Goal: Task Accomplishment & Management: Complete application form

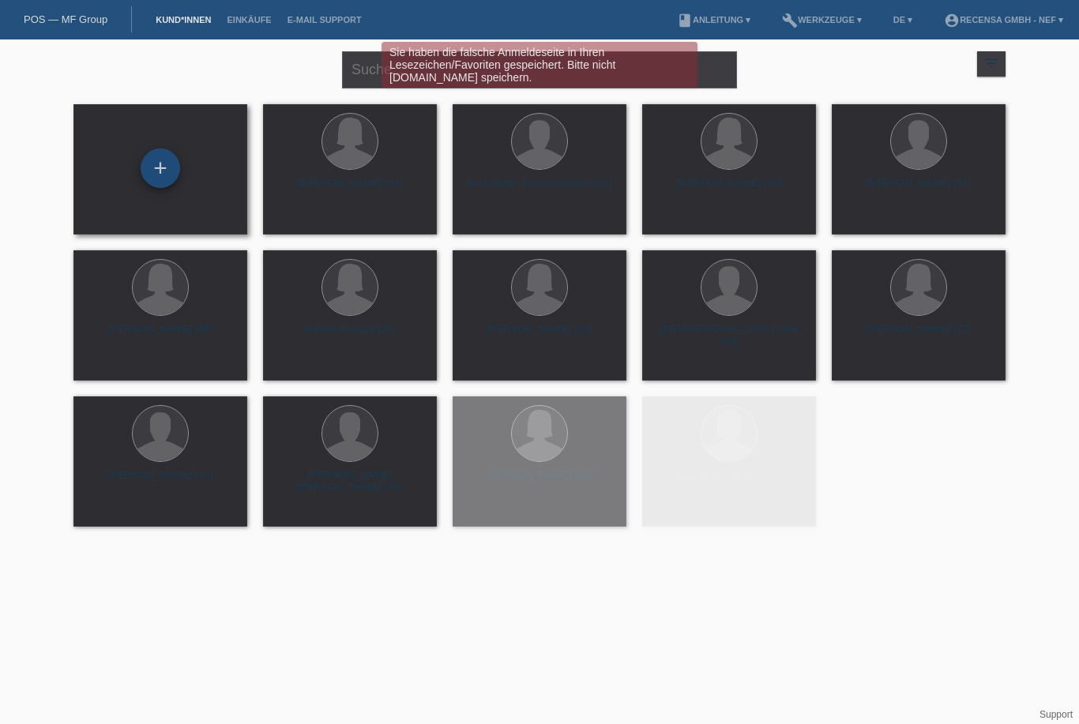
click at [173, 180] on div "+" at bounding box center [160, 168] width 39 height 39
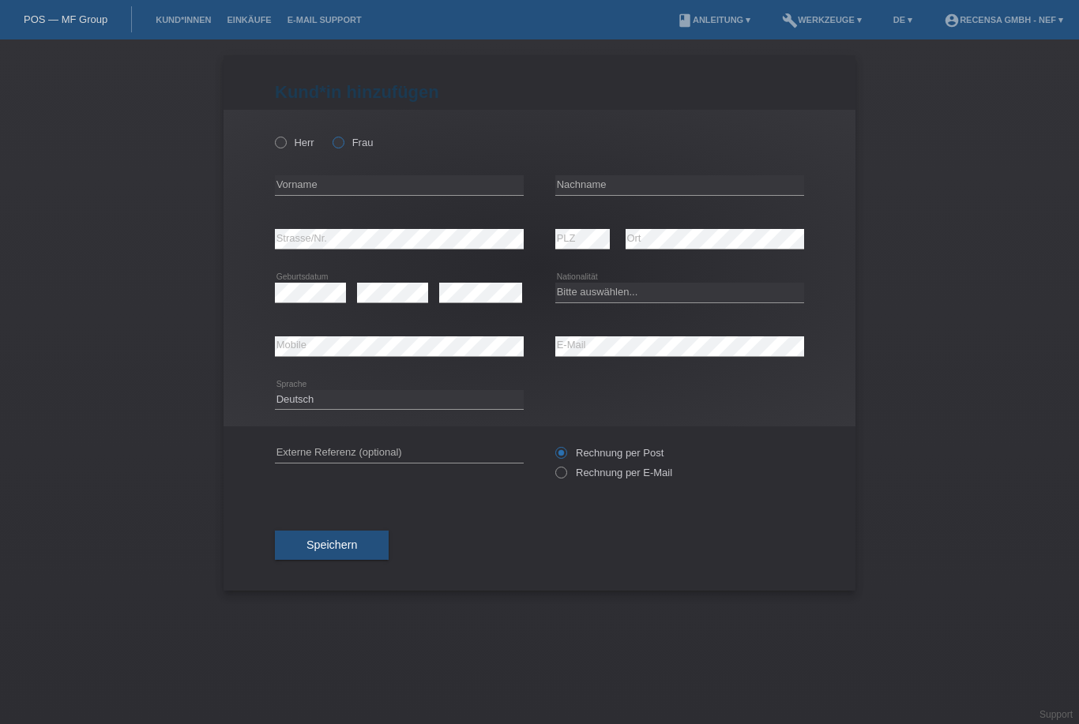
click at [330, 134] on icon at bounding box center [330, 134] width 0 height 0
click at [337, 141] on input "Frau" at bounding box center [338, 142] width 10 height 10
radio input "true"
click at [330, 181] on input "text" at bounding box center [399, 185] width 249 height 20
type input "[PERSON_NAME]"
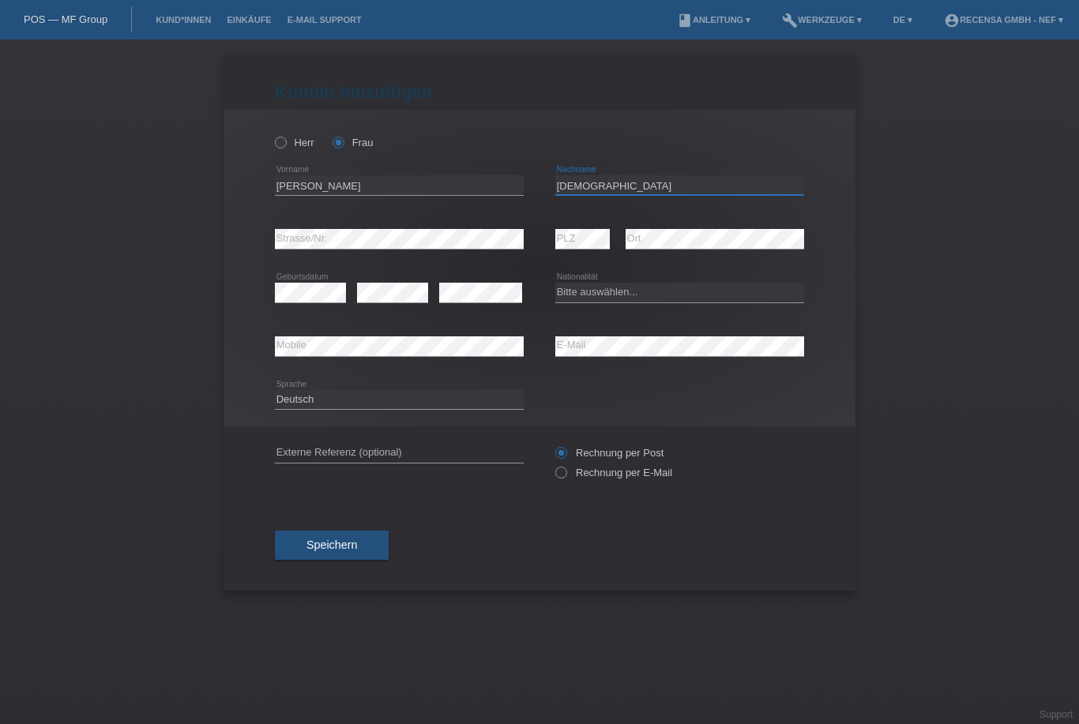
type input "[DEMOGRAPHIC_DATA]"
select select "CH"
click at [553, 465] on icon at bounding box center [553, 465] width 0 height 0
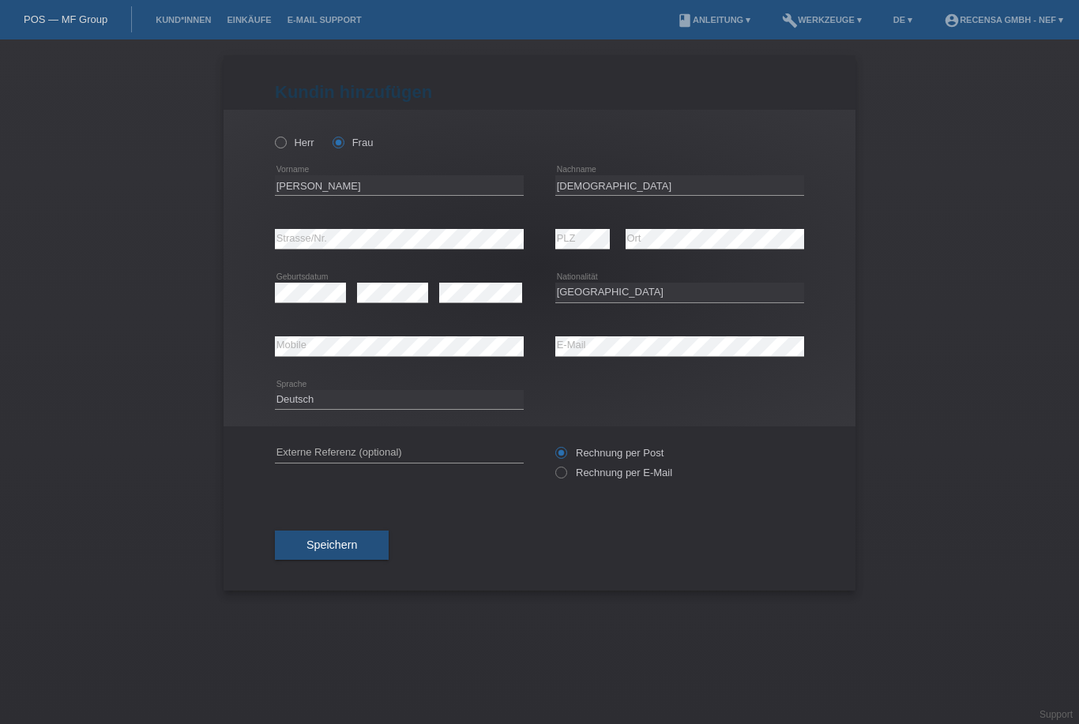
click at [553, 465] on icon at bounding box center [553, 465] width 0 height 0
click at [566, 468] on div "Rechnung per Post Rechnung per E-Mail" at bounding box center [679, 462] width 249 height 39
click at [553, 465] on icon at bounding box center [553, 465] width 0 height 0
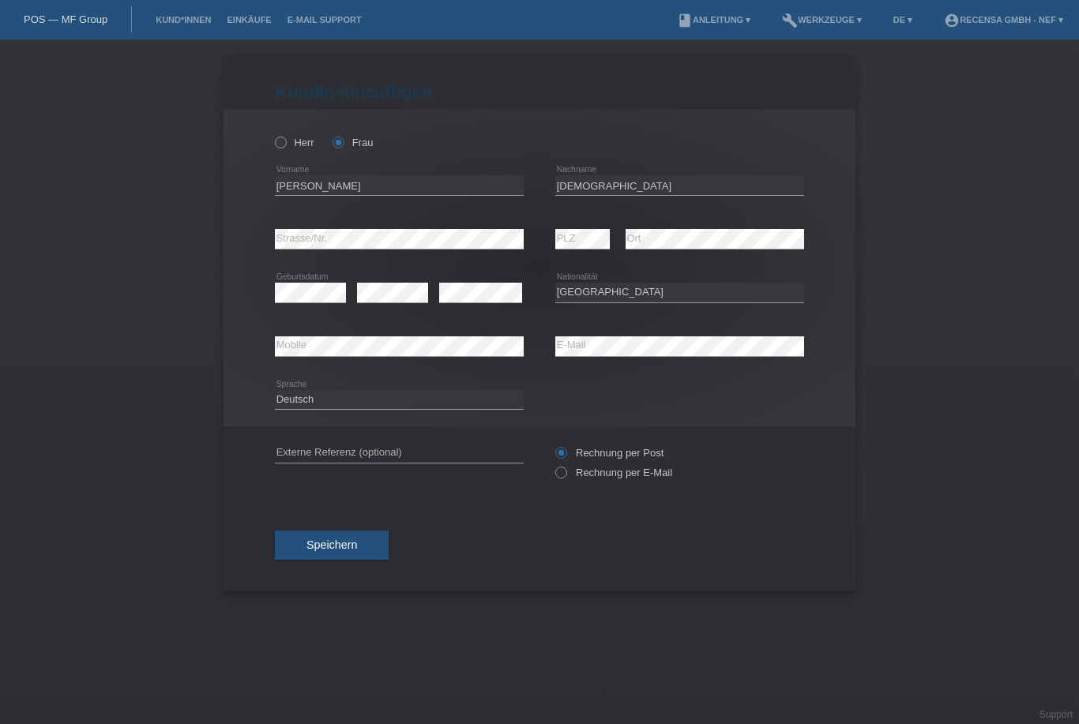
click at [563, 467] on input "Rechnung per Post" at bounding box center [560, 457] width 10 height 20
click at [561, 467] on input "Rechnung per Post" at bounding box center [560, 457] width 10 height 20
click at [570, 479] on label "Rechnung per E-Mail" at bounding box center [613, 473] width 117 height 12
click at [570, 492] on div "Rechnung per Post Rechnung per E-Mail" at bounding box center [679, 463] width 249 height 73
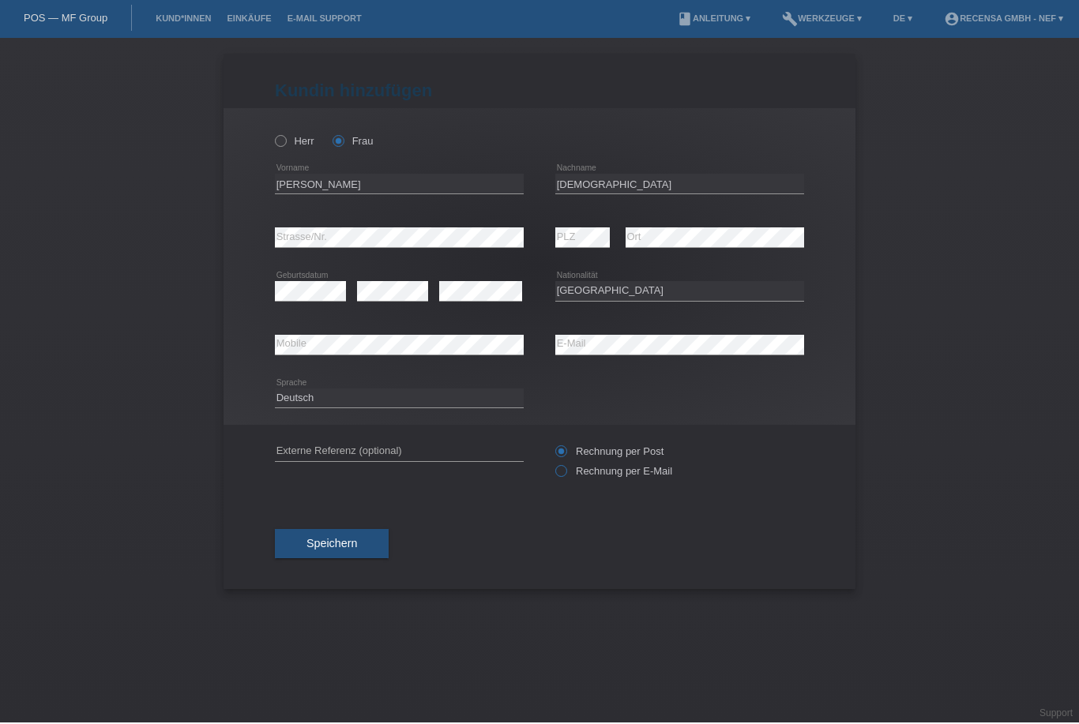
click at [553, 465] on icon at bounding box center [553, 465] width 0 height 0
click at [562, 476] on input "Rechnung per E-Mail" at bounding box center [560, 477] width 10 height 20
radio input "true"
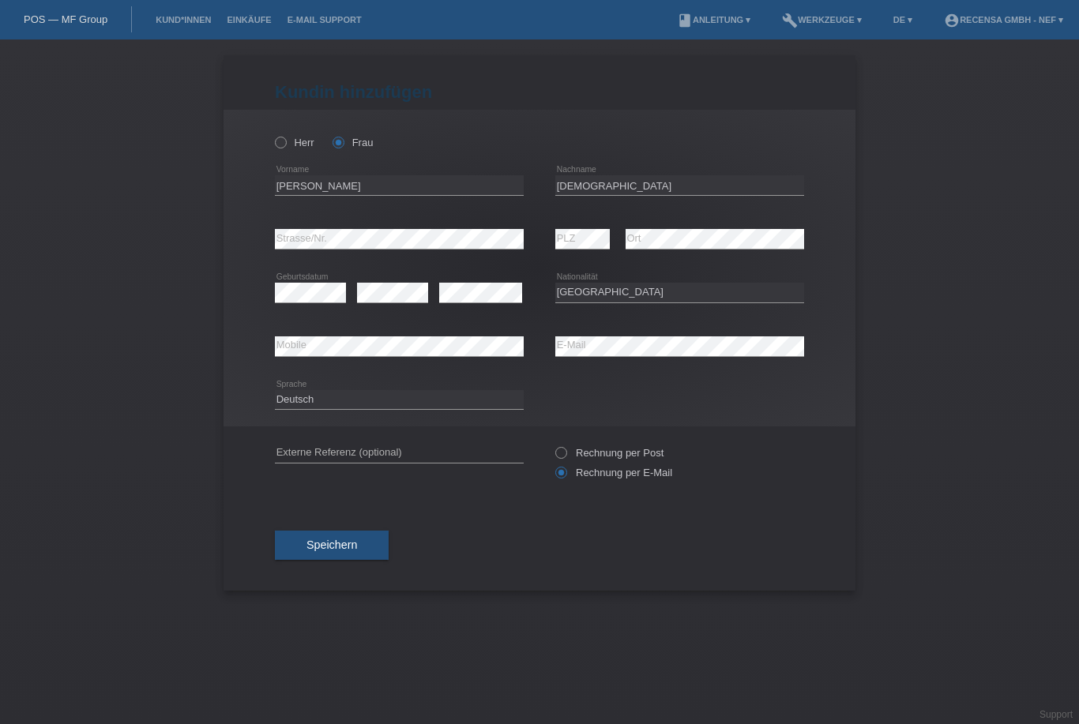
click at [340, 551] on span "Speichern" at bounding box center [332, 545] width 51 height 13
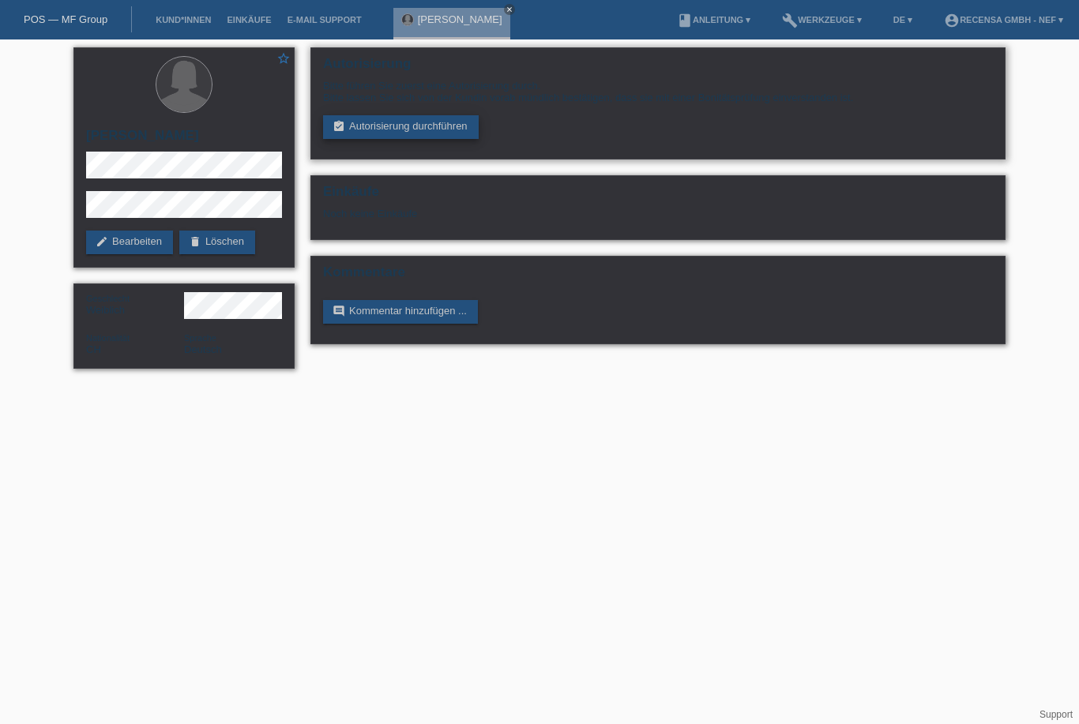
click at [451, 132] on link "assignment_turned_in Autorisierung durchführen" at bounding box center [401, 127] width 156 height 24
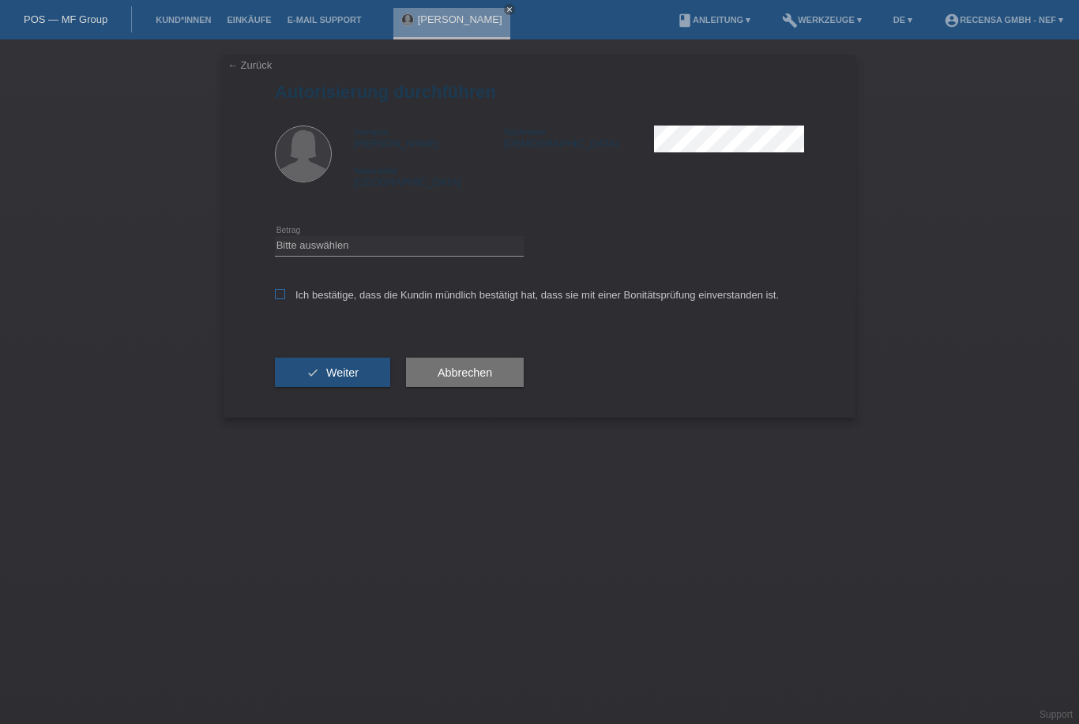
click at [279, 299] on icon at bounding box center [280, 294] width 10 height 10
click at [279, 299] on input "Ich bestätige, dass die Kundin mündlich bestätigt hat, dass sie mit einer Bonit…" at bounding box center [280, 294] width 10 height 10
checkbox input "true"
select select "3"
click at [352, 379] on span "Weiter" at bounding box center [342, 373] width 32 height 13
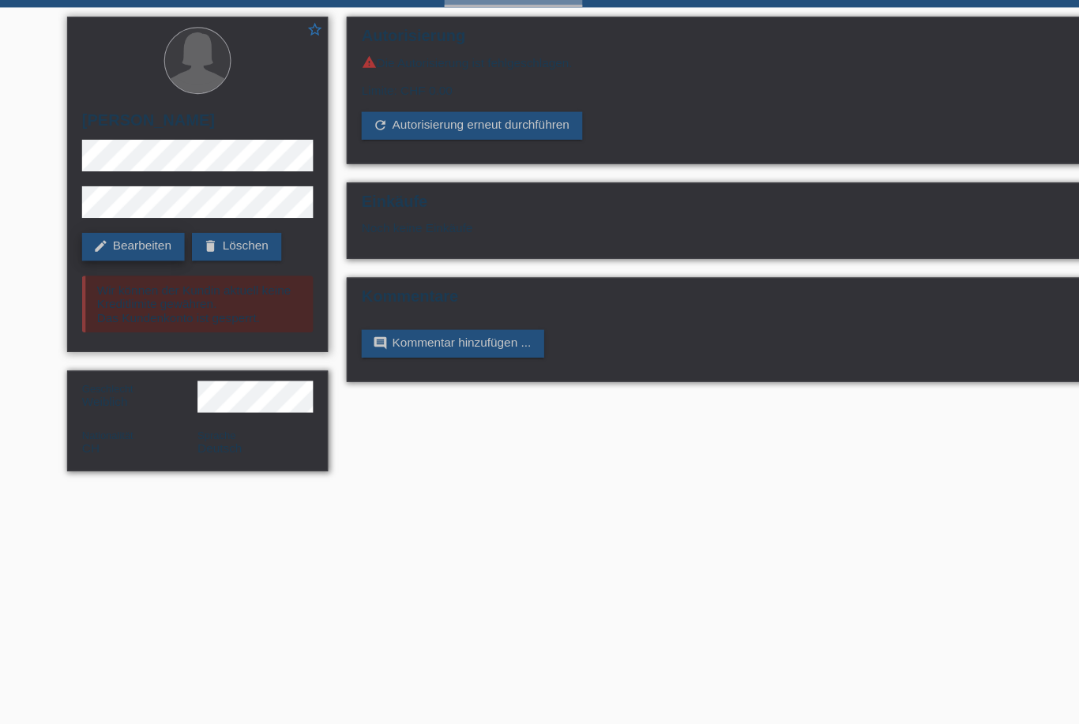
click at [148, 231] on link "edit Bearbeiten" at bounding box center [129, 243] width 87 height 24
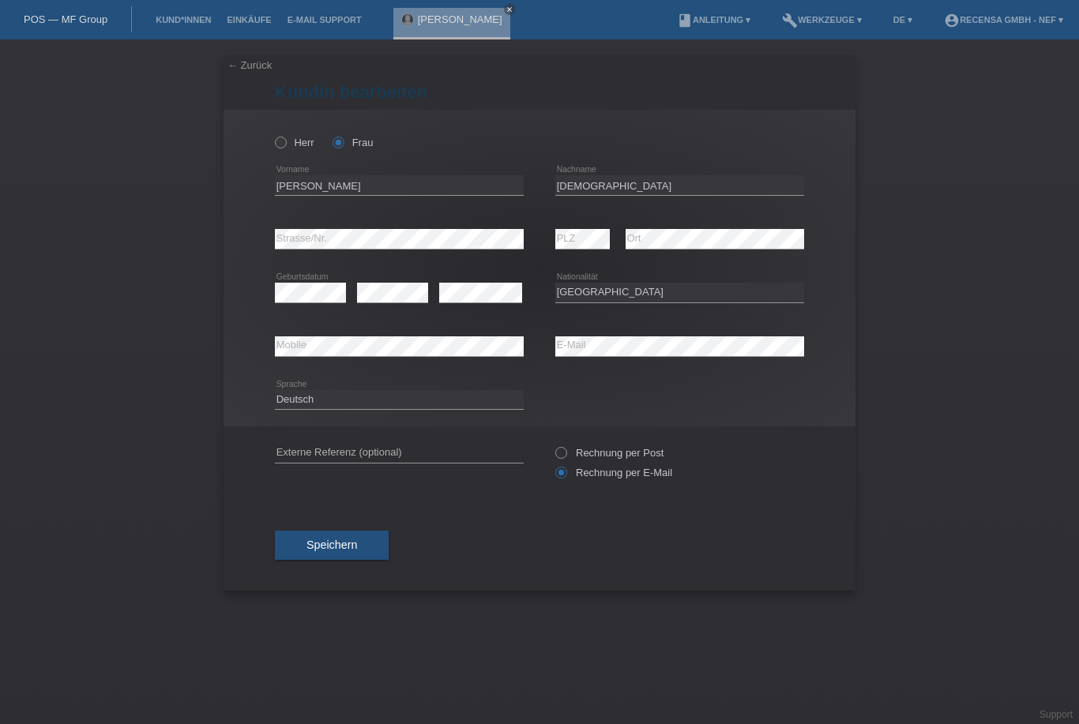
select select "CH"
click at [167, 246] on div "← Zurück Kundin bearbeiten Herr Frau Bettina error Vorname PLZ" at bounding box center [539, 381] width 1079 height 685
click at [346, 296] on div "error Geburtsdatum error error" at bounding box center [399, 293] width 249 height 54
click at [346, 297] on div "error Geburtsdatum error error" at bounding box center [399, 293] width 249 height 54
click at [273, 134] on icon at bounding box center [273, 134] width 0 height 0
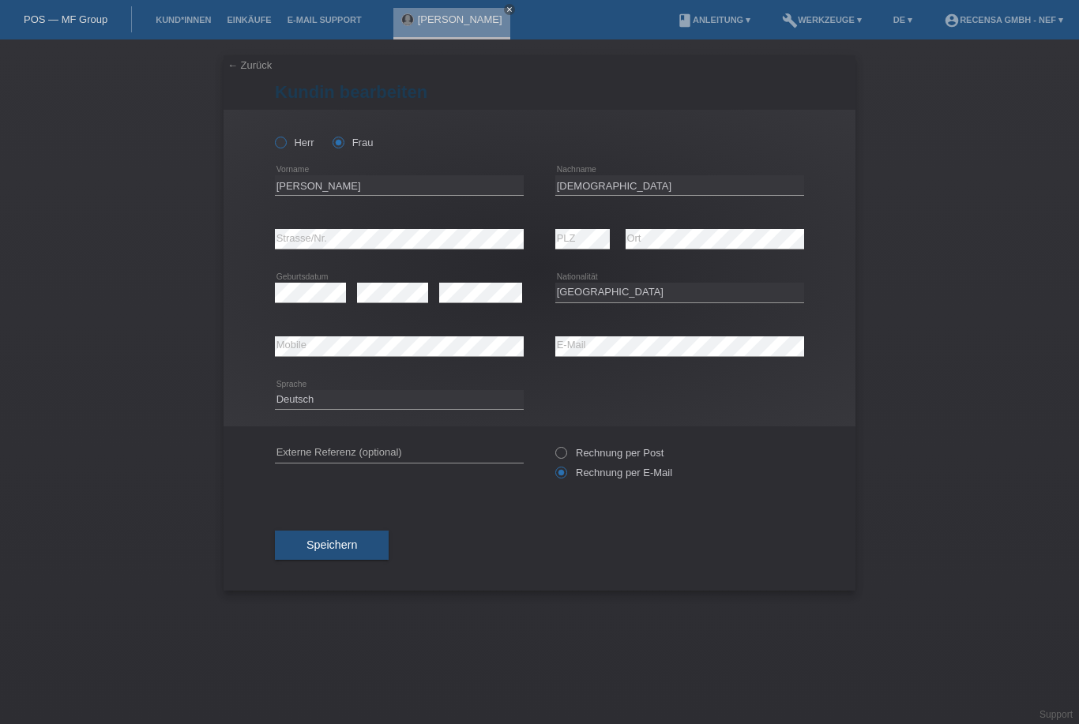
click at [278, 144] on input "Herr" at bounding box center [280, 142] width 10 height 10
radio input "true"
click at [309, 303] on icon at bounding box center [310, 303] width 71 height 1
click at [374, 554] on button "Speichern" at bounding box center [332, 546] width 114 height 30
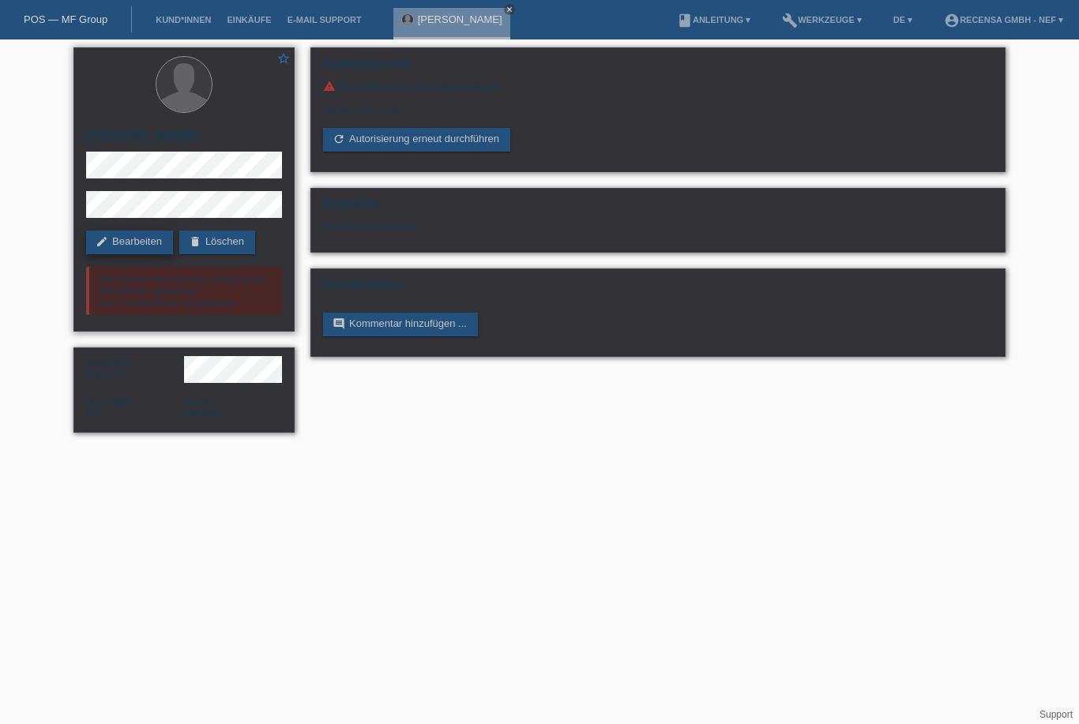
click at [149, 240] on link "edit Bearbeiten" at bounding box center [129, 243] width 87 height 24
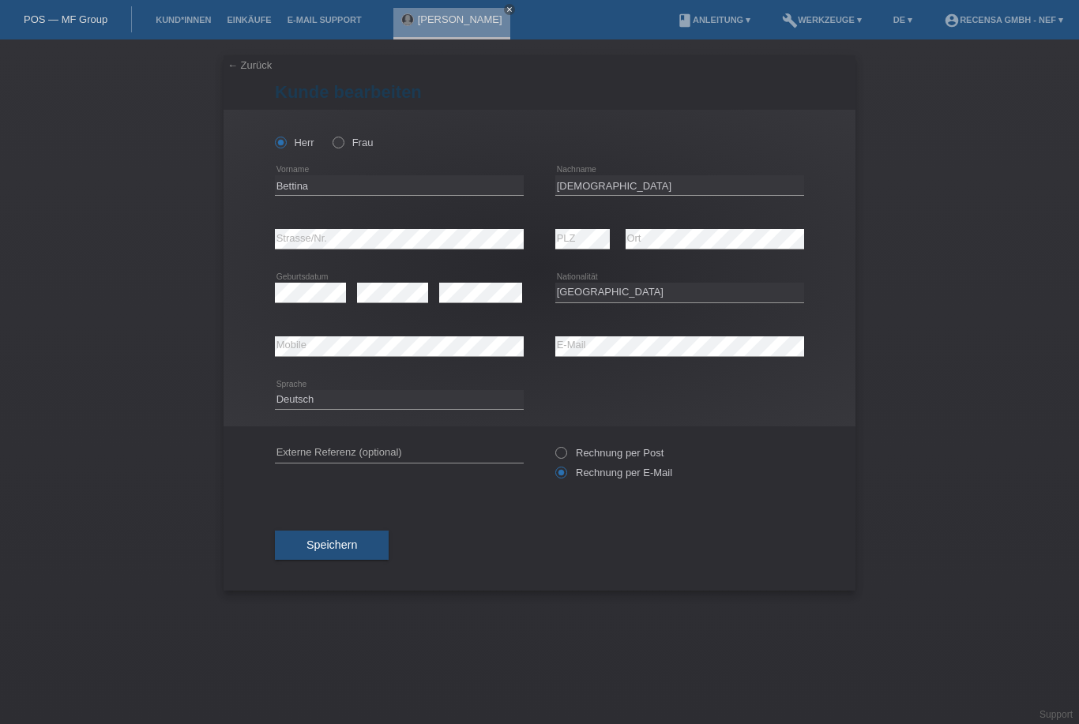
select select "CH"
click at [328, 191] on input "Bettina" at bounding box center [399, 185] width 249 height 20
type input "B"
type input "[PERSON_NAME]"
type input "I"
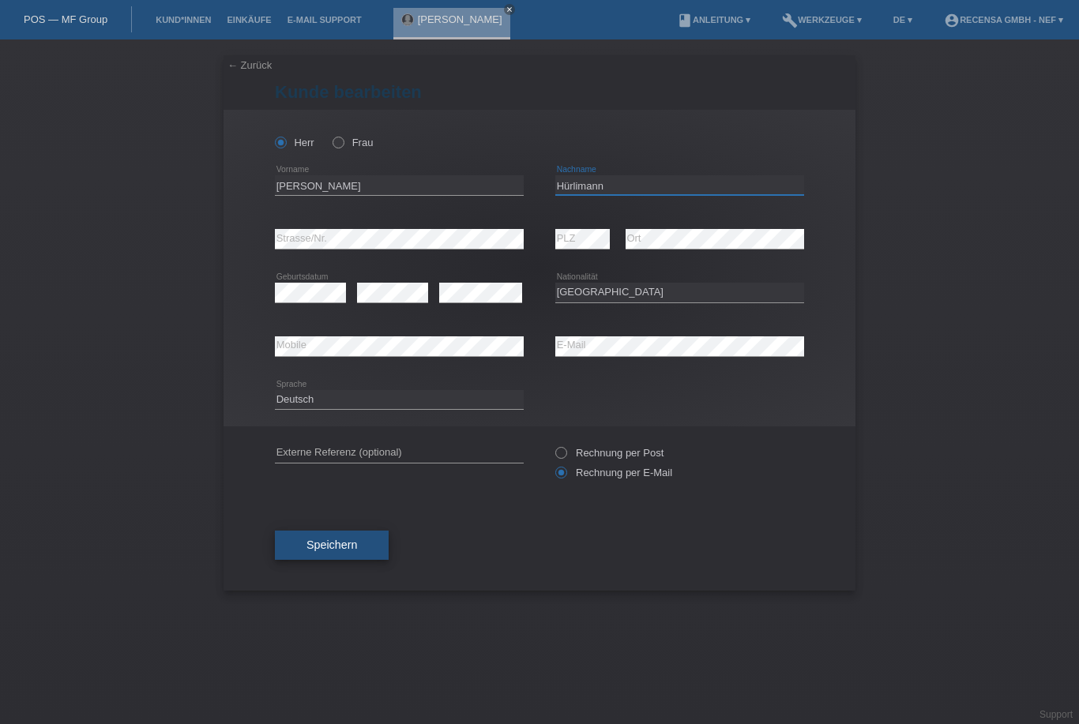
type input "Hürlimann"
click at [330, 548] on span "Speichern" at bounding box center [332, 545] width 51 height 13
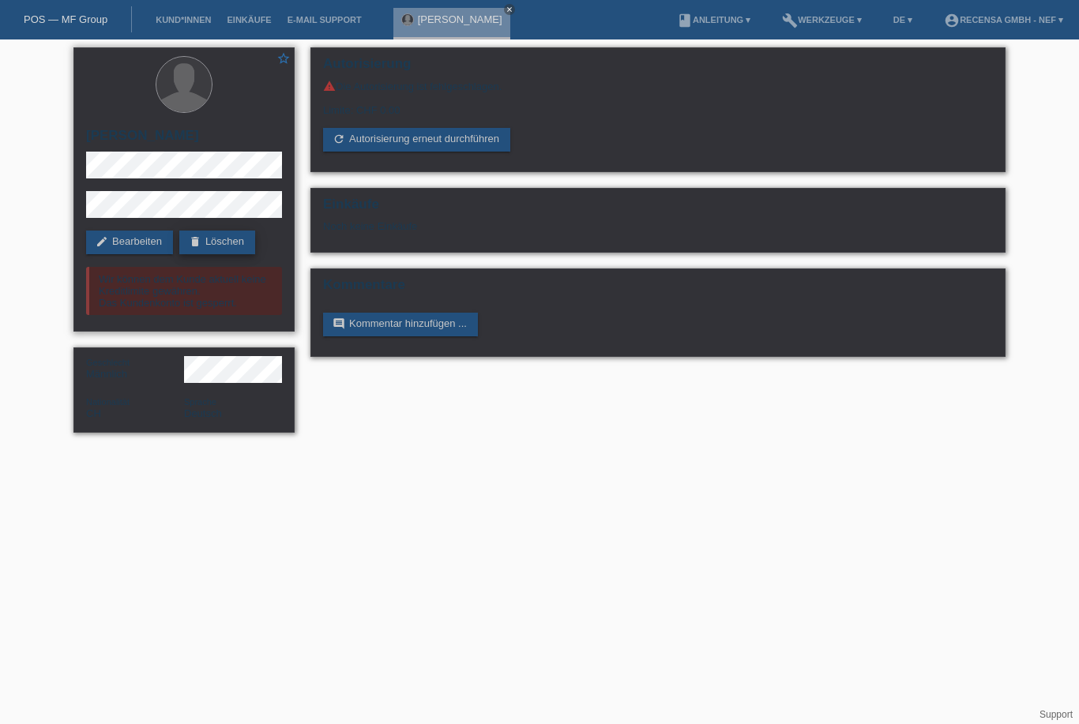
click at [236, 248] on link "delete Löschen" at bounding box center [217, 243] width 76 height 24
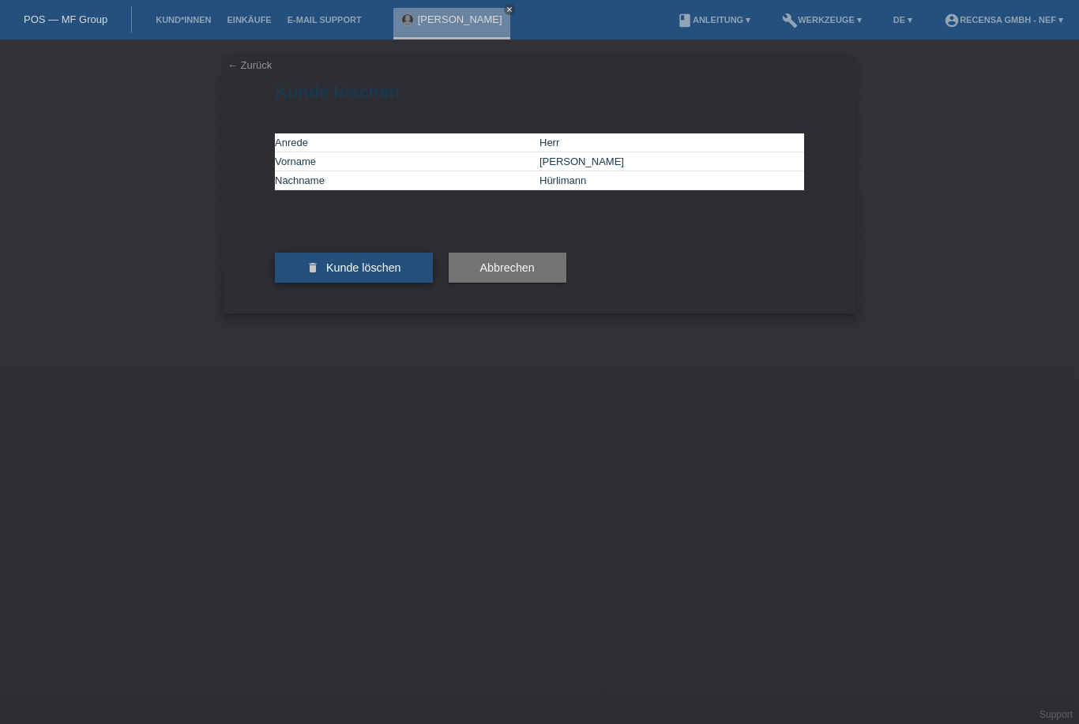
click at [416, 283] on button "delete Kunde löschen" at bounding box center [354, 268] width 158 height 30
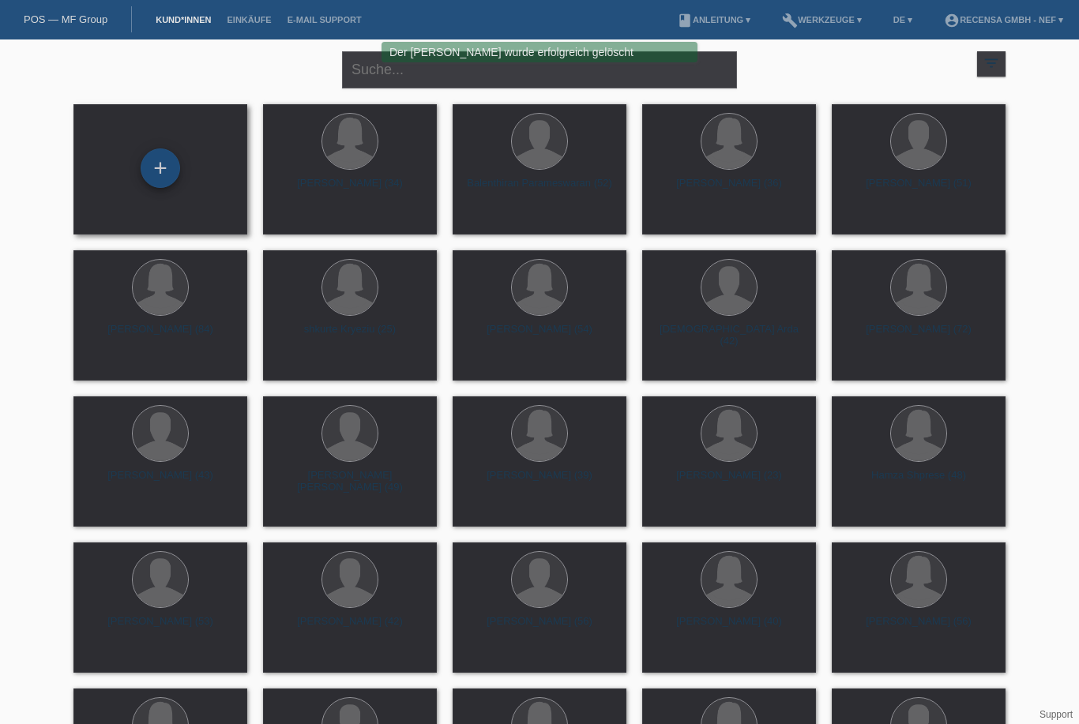
click at [167, 181] on div "+" at bounding box center [160, 168] width 39 height 39
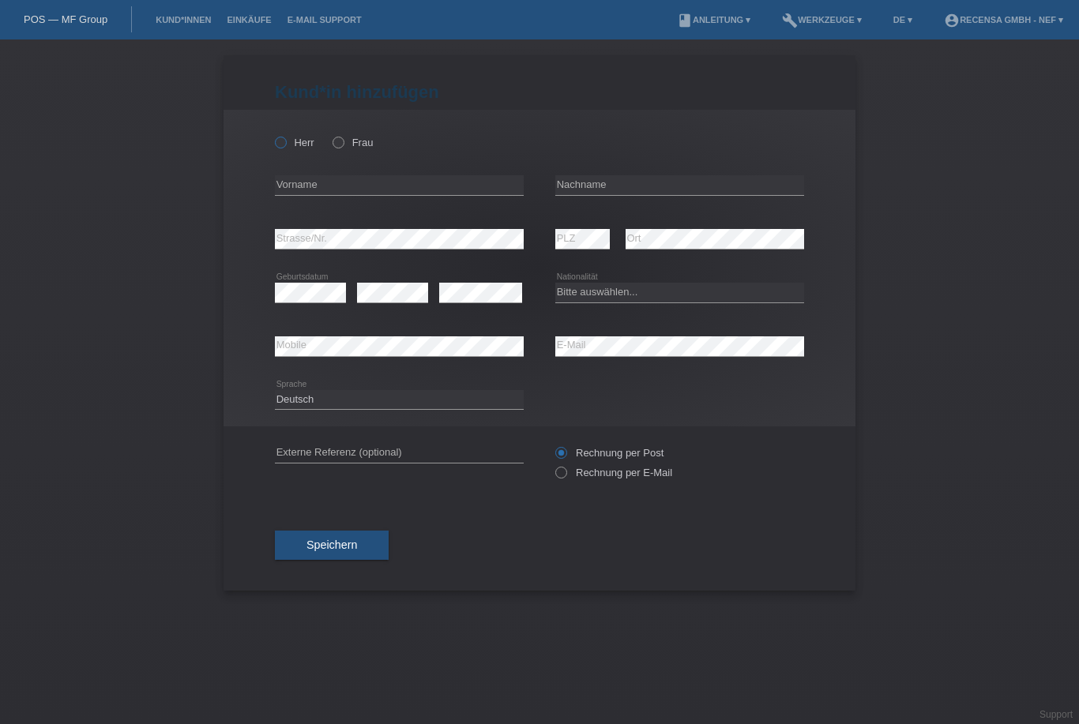
click at [273, 134] on icon at bounding box center [273, 134] width 0 height 0
click at [280, 145] on input "Herr" at bounding box center [280, 142] width 10 height 10
radio input "true"
click at [299, 186] on input "text" at bounding box center [399, 185] width 249 height 20
type input "[PERSON_NAME]"
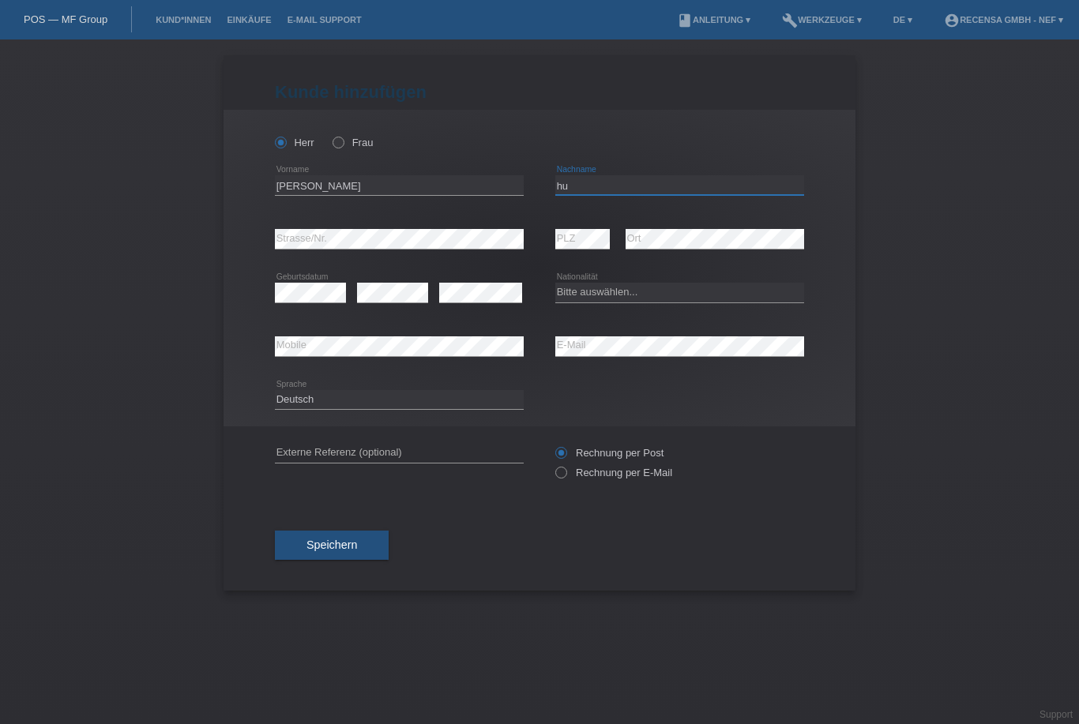
type input "h"
type input "Hürlimann"
select select "CH"
click at [553, 465] on icon at bounding box center [553, 465] width 0 height 0
click at [561, 481] on input "Rechnung per E-Mail" at bounding box center [560, 477] width 10 height 20
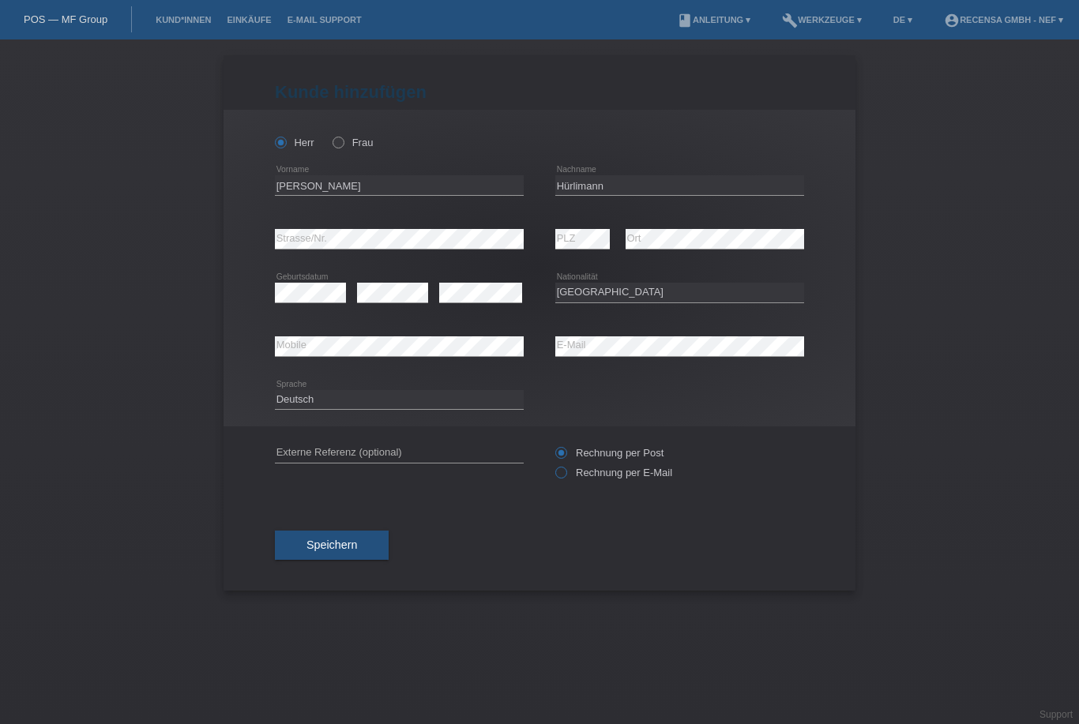
radio input "true"
click at [363, 561] on button "Speichern" at bounding box center [332, 546] width 114 height 30
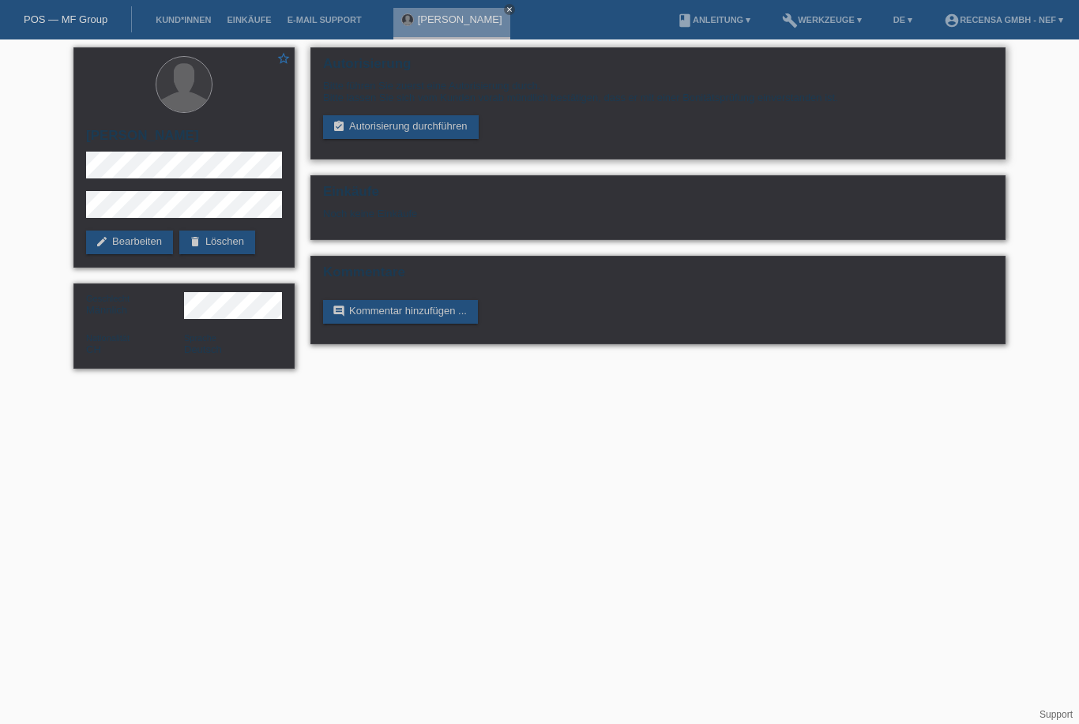
click at [418, 145] on div "Autorisierung Bitte führen Sie zuerst eine Autorisierung durch. Bitte lassen Si…" at bounding box center [657, 103] width 695 height 112
click at [422, 131] on link "assignment_turned_in Autorisierung durchführen" at bounding box center [401, 127] width 156 height 24
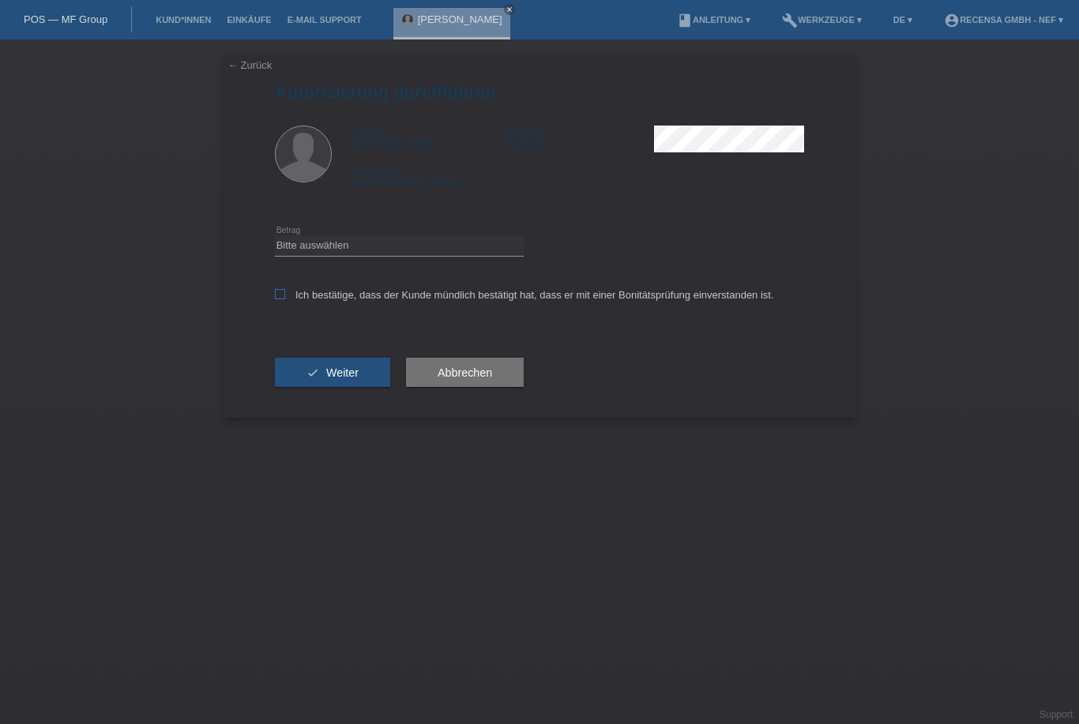
click at [281, 299] on icon at bounding box center [280, 294] width 10 height 10
click at [281, 299] on input "Ich bestätige, dass der Kunde mündlich bestätigt hat, dass er mit einer Bonität…" at bounding box center [280, 294] width 10 height 10
checkbox input "true"
select select "3"
click at [360, 382] on button "check Weiter" at bounding box center [332, 373] width 115 height 30
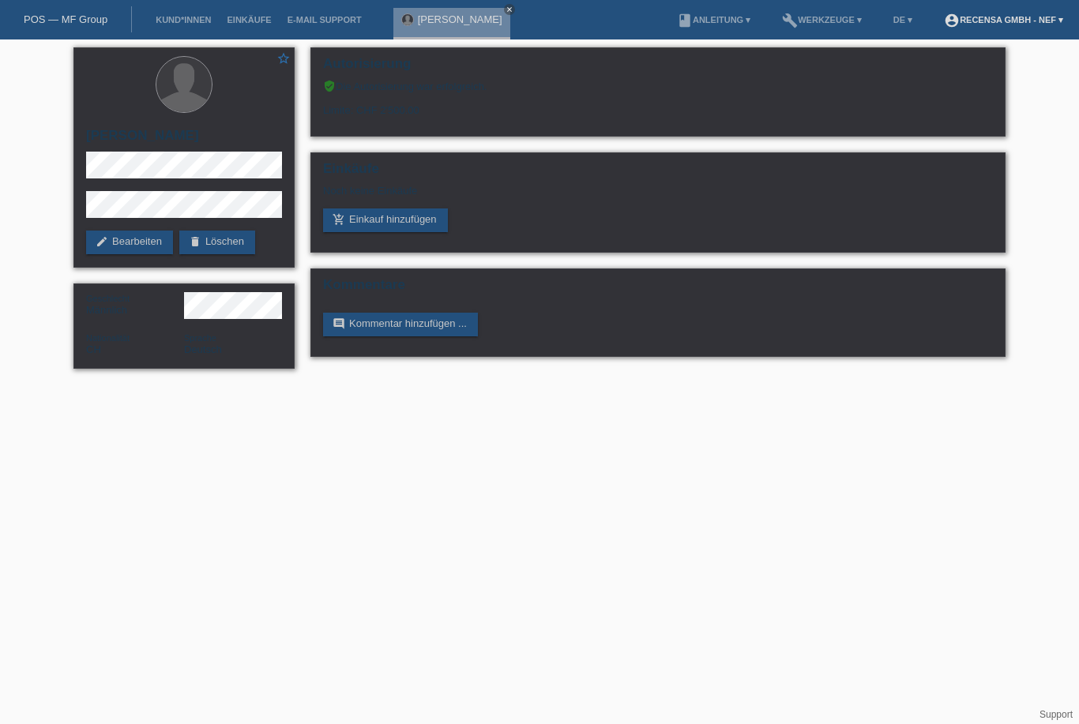
click at [1059, 24] on link "account_circle Recensa GmbH - Nef ▾" at bounding box center [1003, 19] width 135 height 9
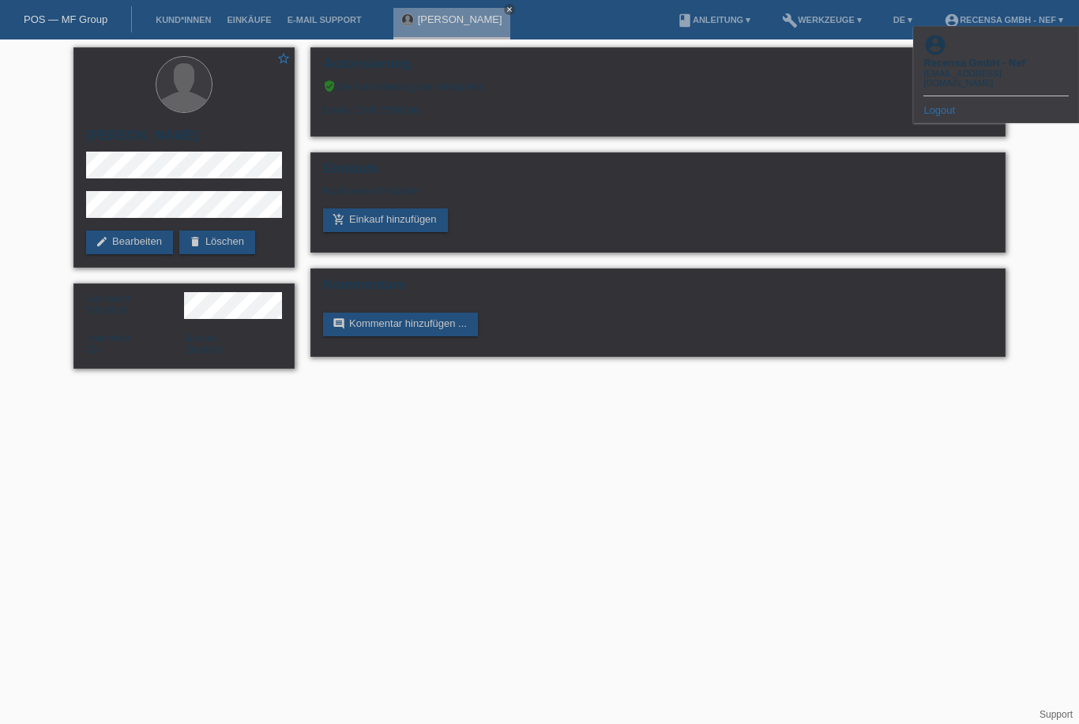
click at [1029, 210] on div "star_border [PERSON_NAME] edit Bearbeiten delete Löschen Geschlecht Männlich Na…" at bounding box center [539, 211] width 1079 height 345
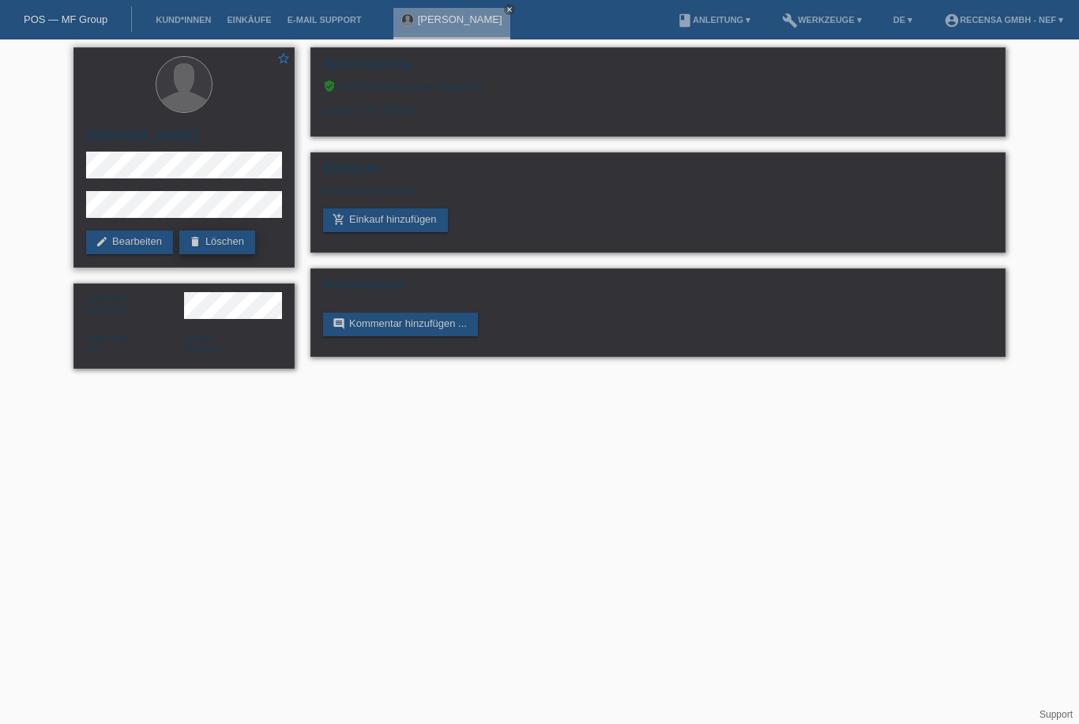
click at [242, 251] on link "delete Löschen" at bounding box center [217, 243] width 76 height 24
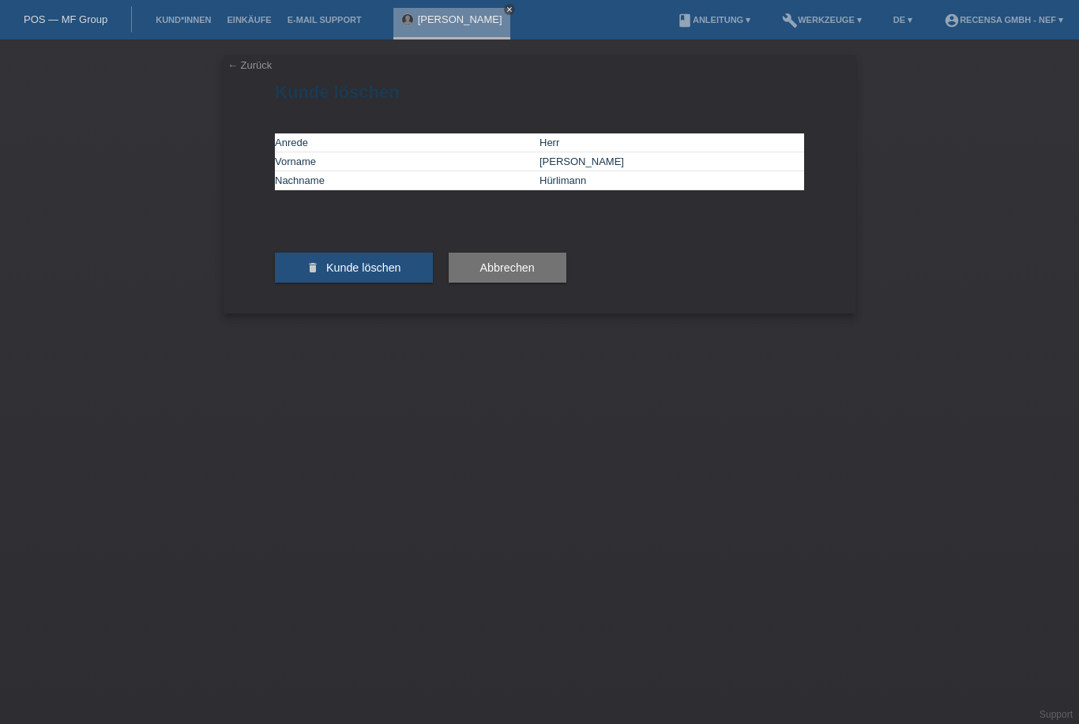
click at [506, 10] on icon "close" at bounding box center [510, 10] width 8 height 8
click at [396, 274] on span "Kunde löschen" at bounding box center [363, 267] width 75 height 13
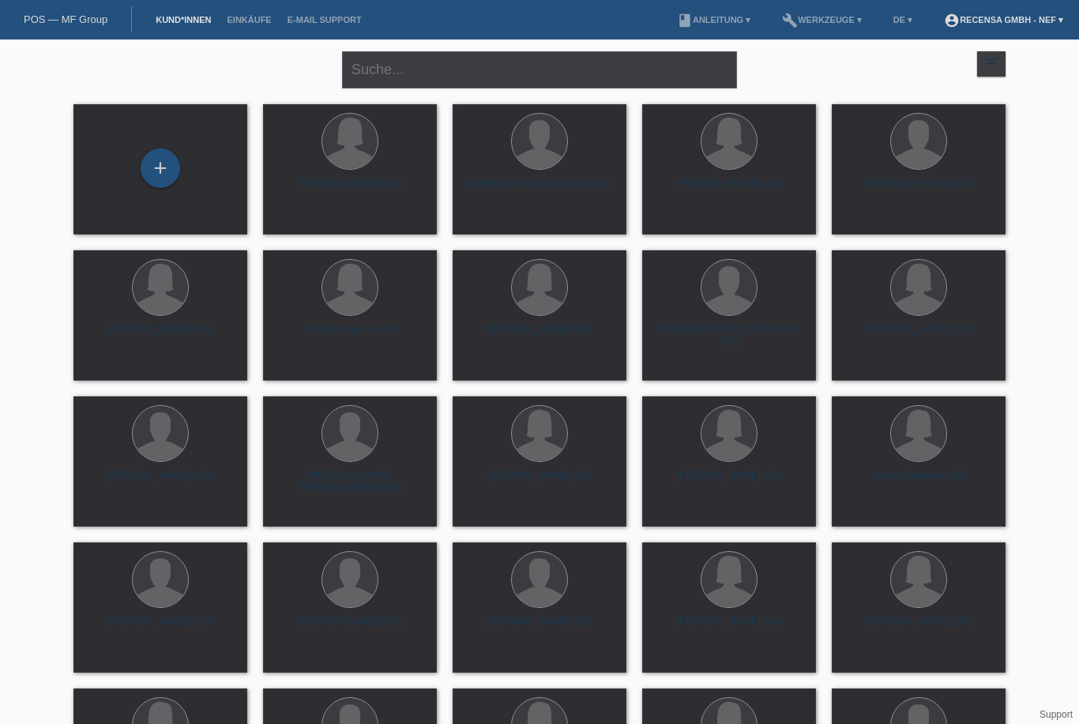
click at [1040, 24] on link "account_circle Recensa GmbH - Nef ▾" at bounding box center [1003, 19] width 135 height 9
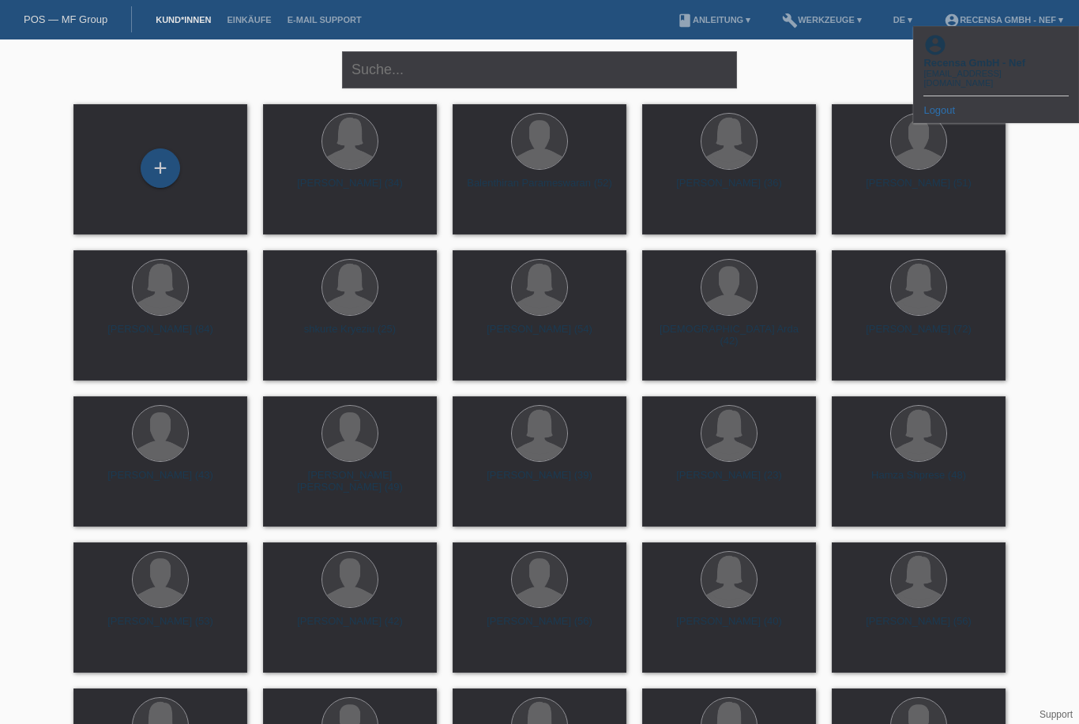
click at [950, 104] on link "Logout" at bounding box center [939, 110] width 32 height 12
